Goal: Task Accomplishment & Management: Manage account settings

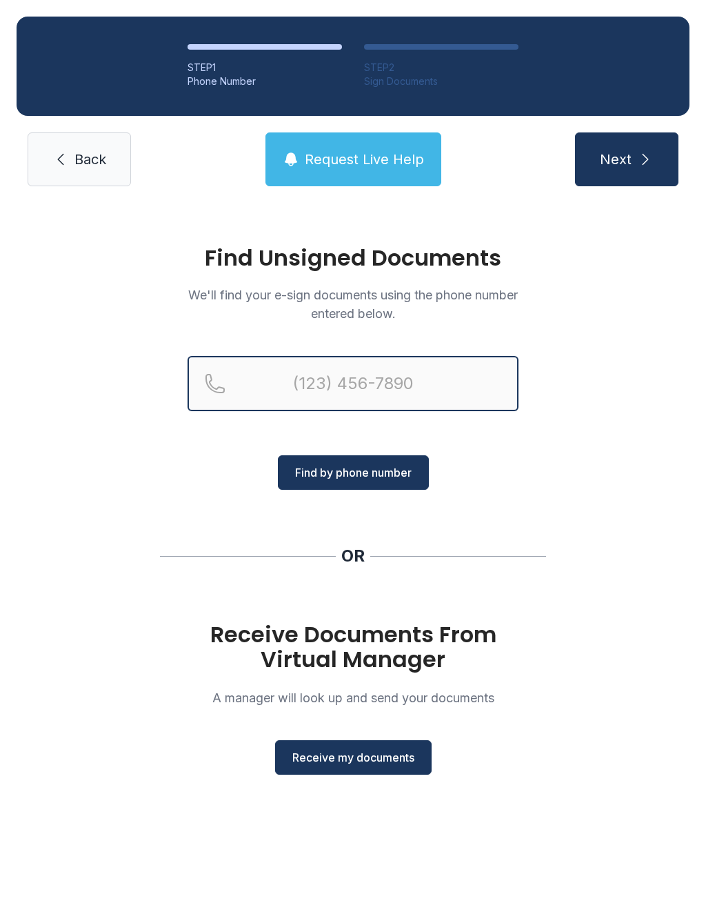
click at [369, 386] on input "Reservation phone number" at bounding box center [353, 383] width 331 height 55
type input "[PHONE_NUMBER]"
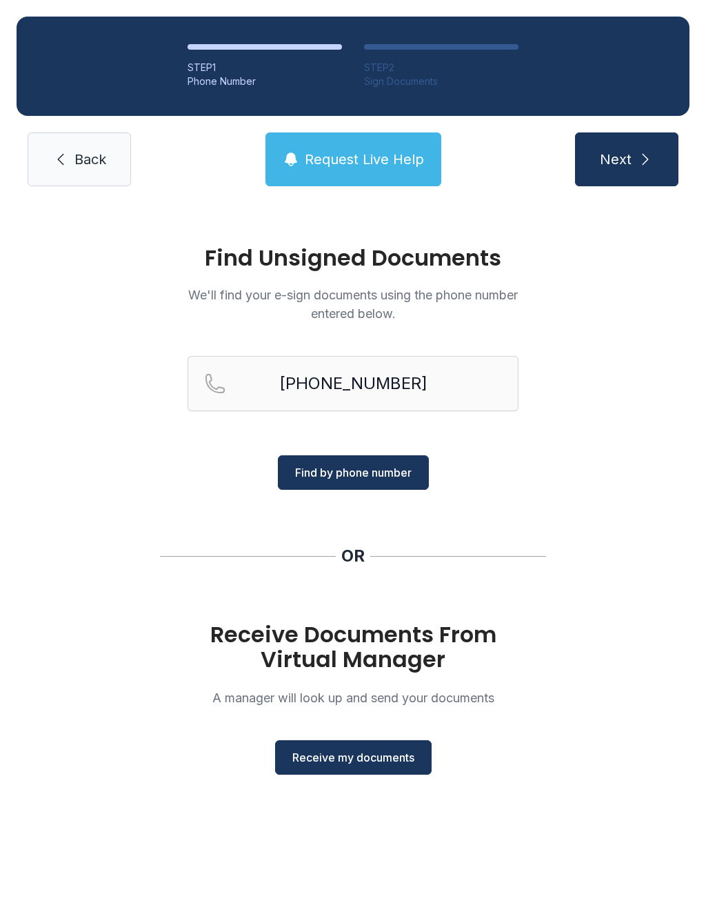
click at [384, 475] on span "Find by phone number" at bounding box center [353, 472] width 117 height 17
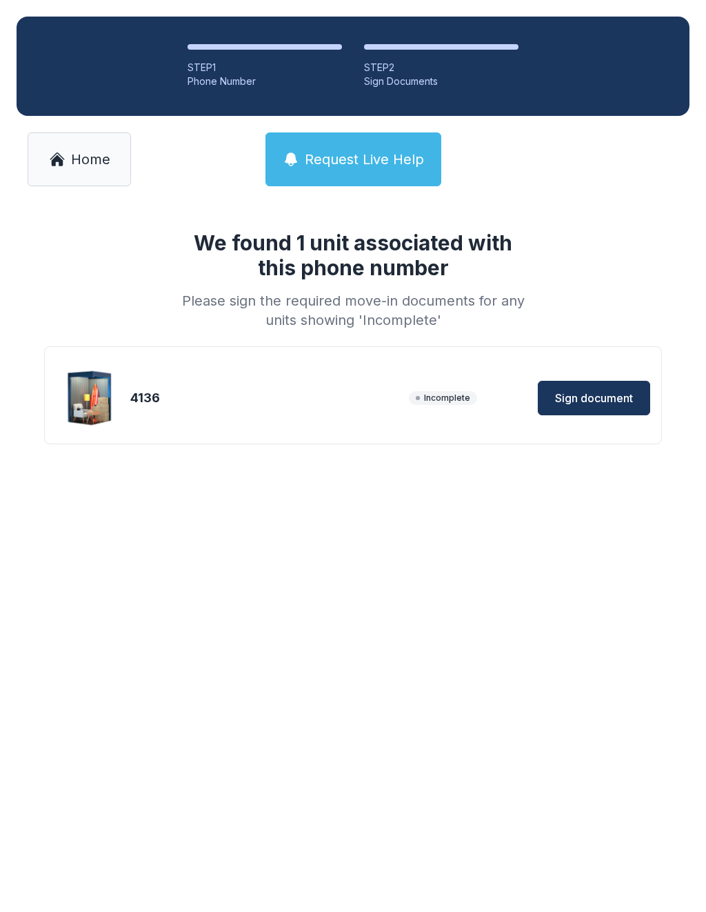
click at [601, 401] on span "Sign document" at bounding box center [594, 398] width 78 height 17
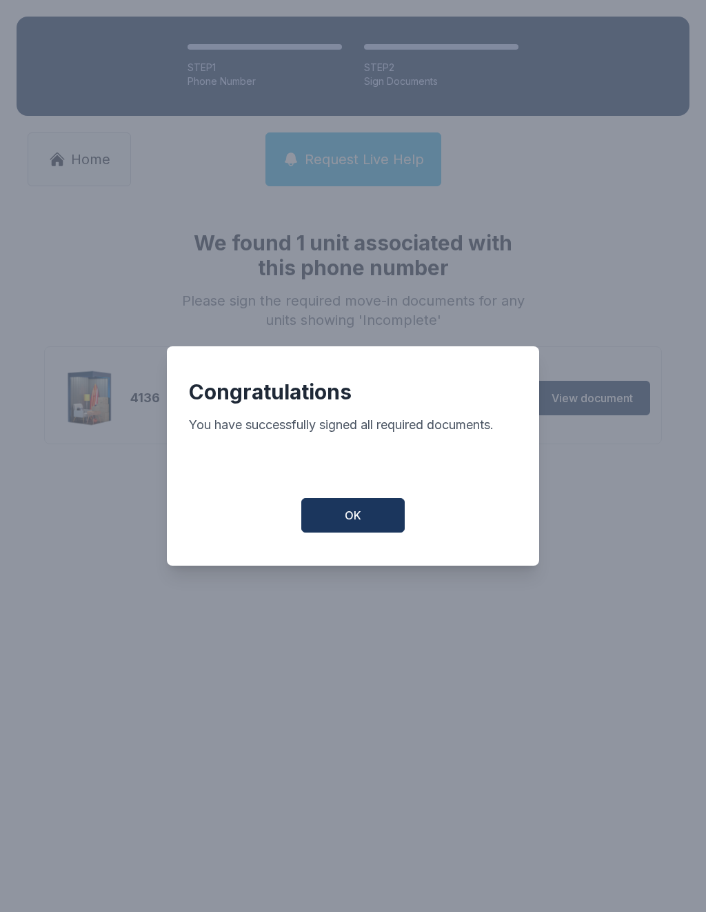
click at [379, 508] on button "OK" at bounding box center [352, 515] width 103 height 34
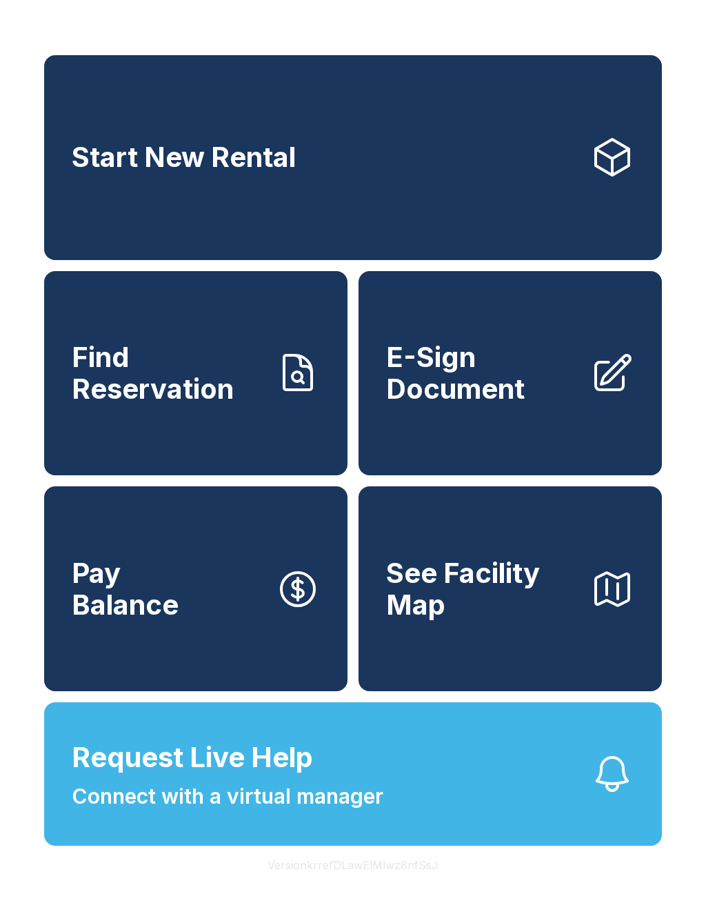
click at [201, 619] on button "Pay Balance" at bounding box center [195, 588] width 303 height 205
